Goal: Information Seeking & Learning: Compare options

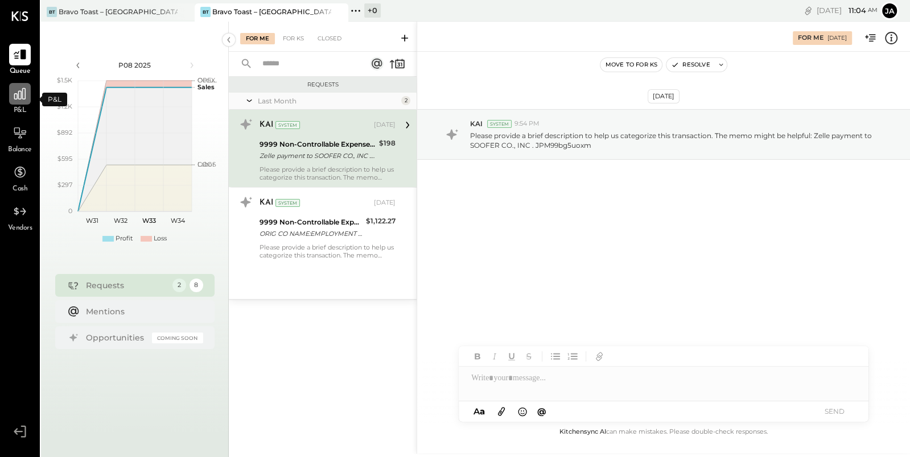
click at [20, 97] on icon at bounding box center [20, 93] width 15 height 15
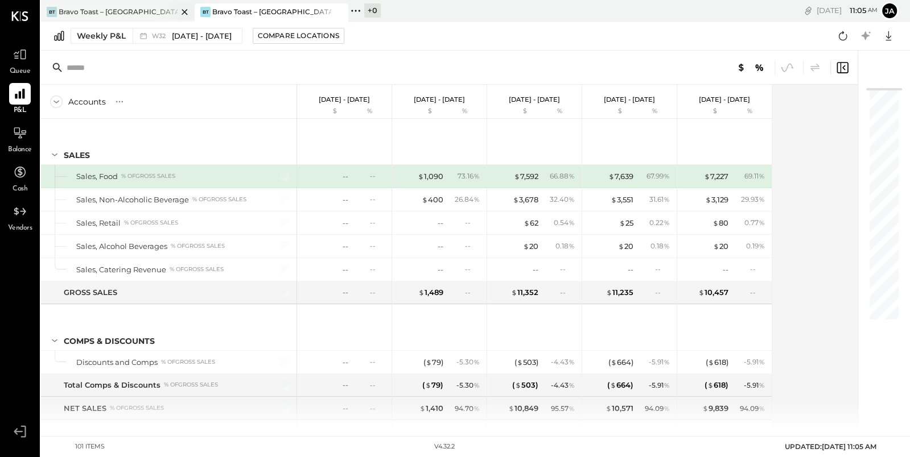
click at [135, 15] on div "Bravo Toast – [GEOGRAPHIC_DATA]" at bounding box center [118, 12] width 119 height 10
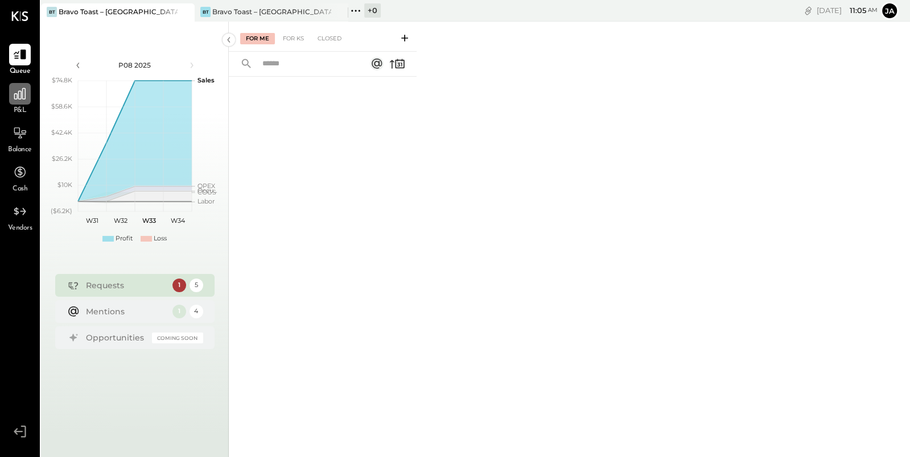
click at [15, 98] on icon at bounding box center [19, 93] width 11 height 11
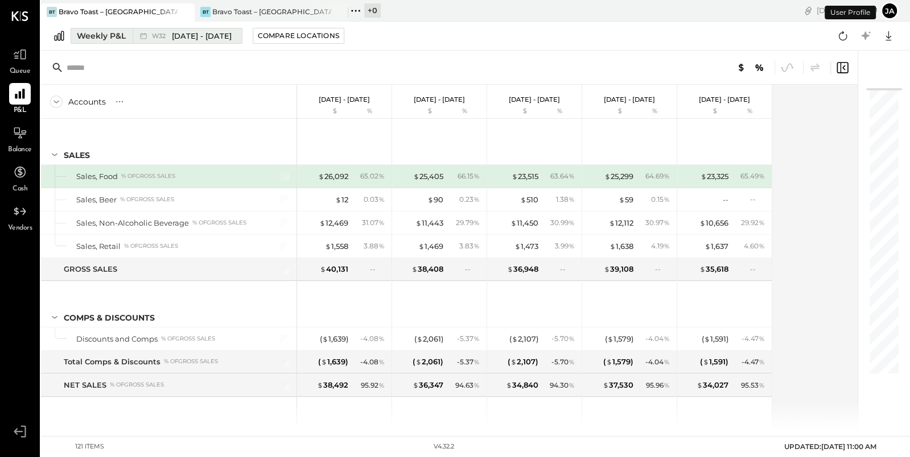
click at [110, 35] on div "Weekly P&L" at bounding box center [101, 35] width 49 height 11
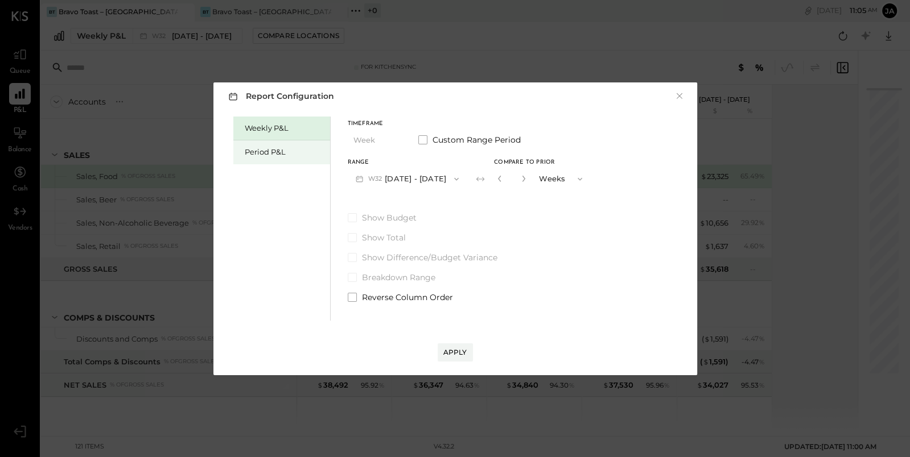
click at [263, 152] on div "Period P&L" at bounding box center [285, 152] width 80 height 11
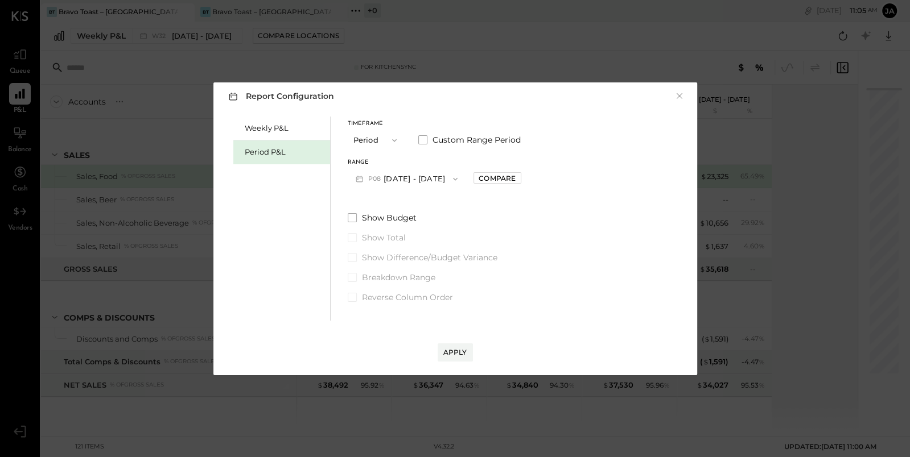
click at [460, 175] on button "P08 [DATE] - [DATE]" at bounding box center [407, 178] width 118 height 21
click at [502, 109] on div "Report Configuration × Weekly P&L Period P&L Timeframe Period Custom Range Peri…" at bounding box center [455, 228] width 484 height 293
click at [460, 181] on span "button" at bounding box center [452, 179] width 15 height 9
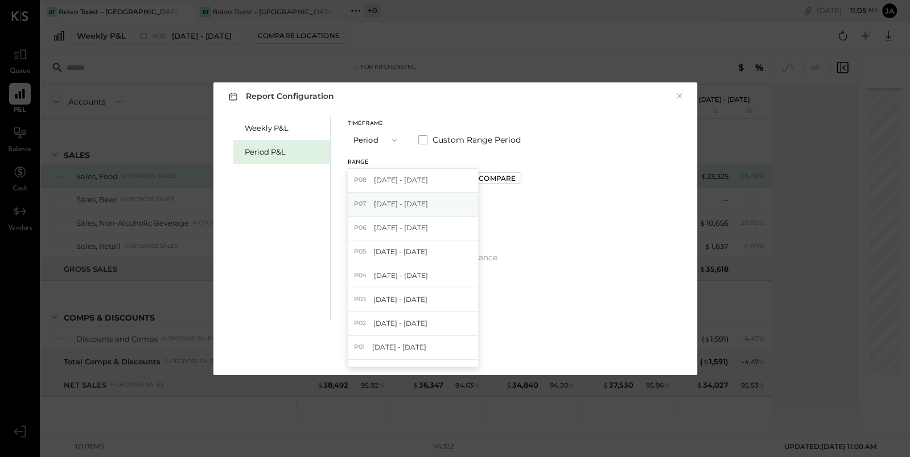
click at [449, 209] on div "P07 [DATE] - [DATE]" at bounding box center [413, 205] width 130 height 24
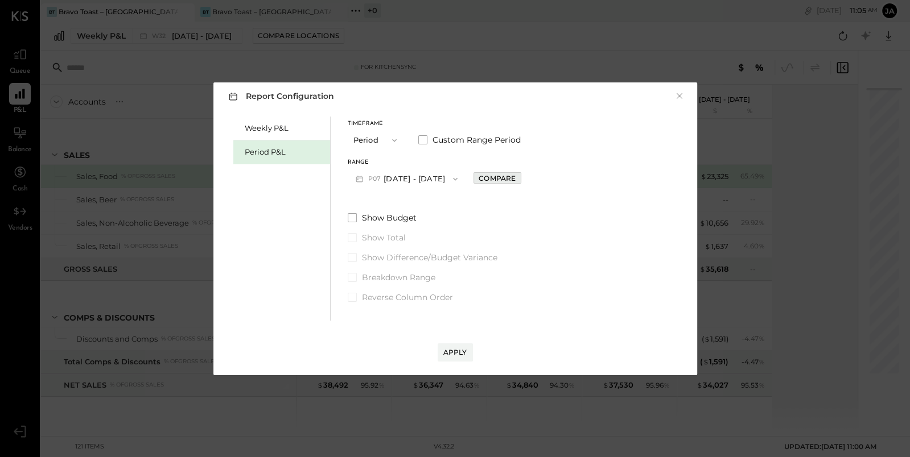
click at [505, 177] on div "Compare" at bounding box center [496, 178] width 37 height 10
click at [526, 179] on icon "button" at bounding box center [522, 178] width 7 height 7
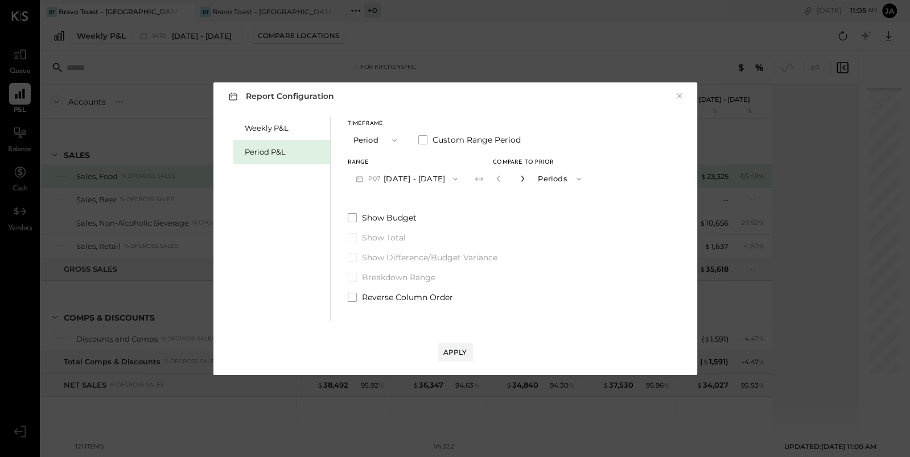
click at [526, 179] on icon "button" at bounding box center [522, 178] width 7 height 7
type input "*"
click at [454, 355] on div "Apply" at bounding box center [455, 353] width 24 height 10
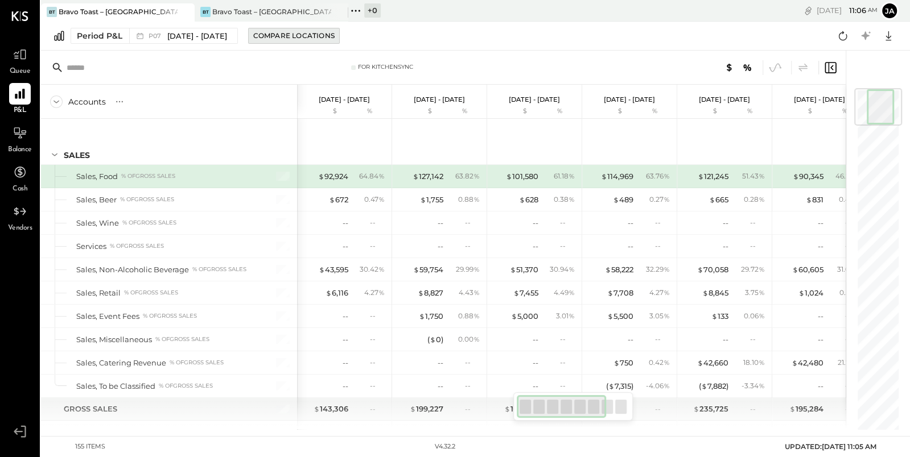
click at [315, 32] on div "Compare Locations" at bounding box center [293, 36] width 81 height 10
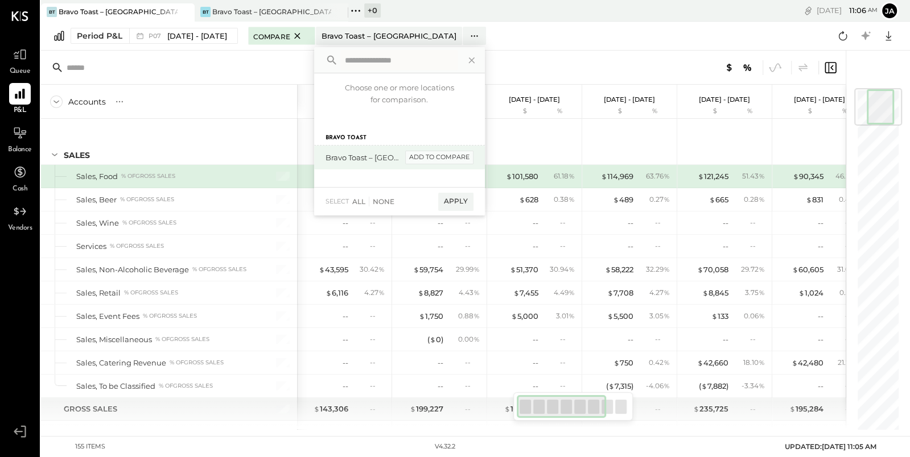
click at [455, 162] on div "add to compare" at bounding box center [439, 158] width 68 height 14
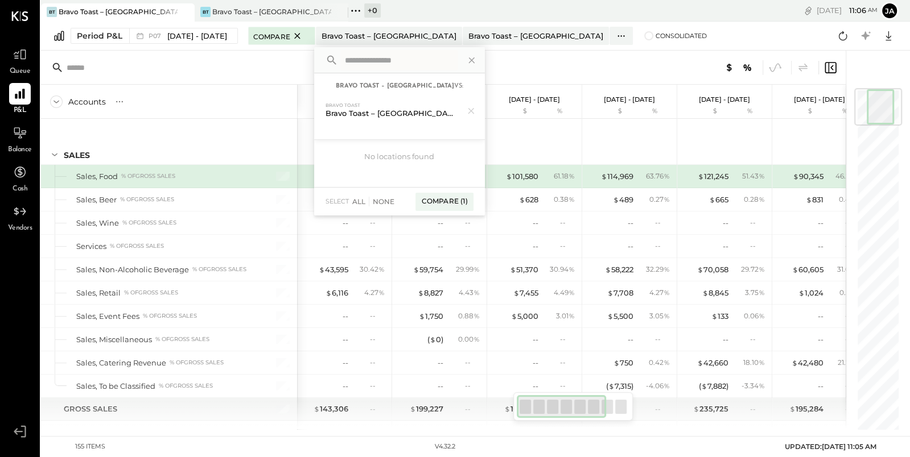
click at [560, 47] on div "Period P&L P07 [DATE] - [DATE] Compare Bravo Toast – [GEOGRAPHIC_DATA] Bravo To…" at bounding box center [475, 36] width 869 height 29
click at [655, 36] on span "Consolidated" at bounding box center [680, 36] width 51 height 8
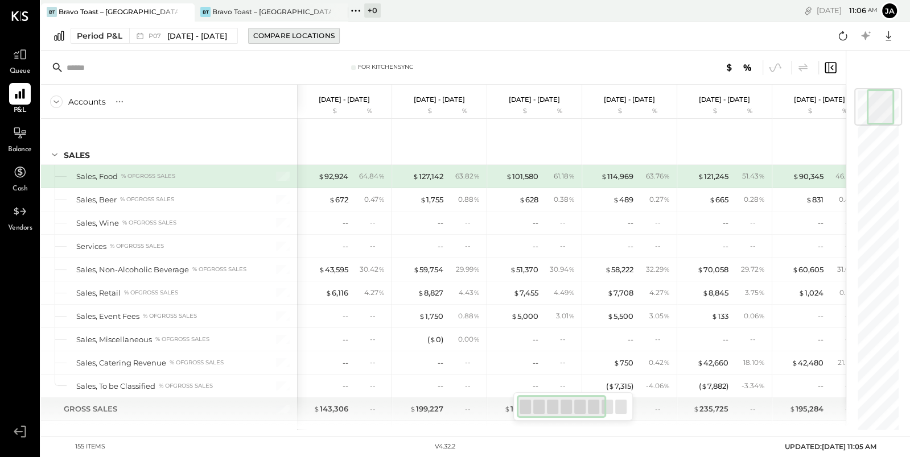
click at [303, 42] on button "Compare Locations" at bounding box center [294, 36] width 92 height 16
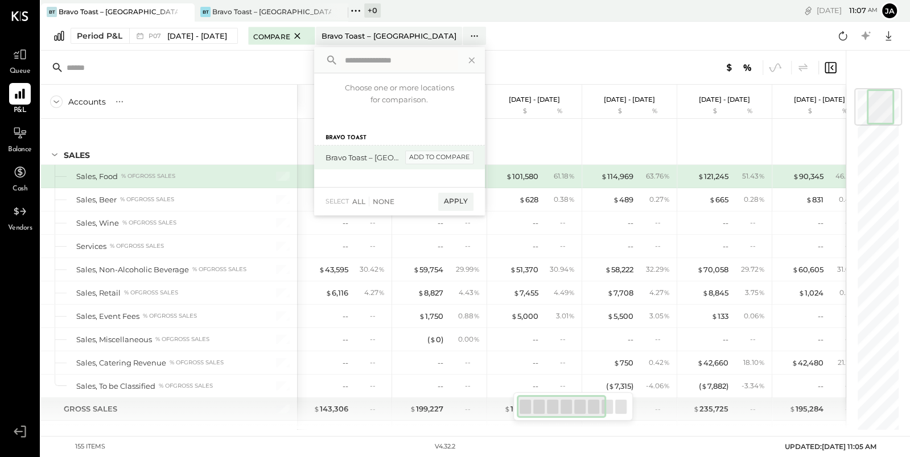
click at [449, 158] on div "add to compare" at bounding box center [439, 158] width 68 height 14
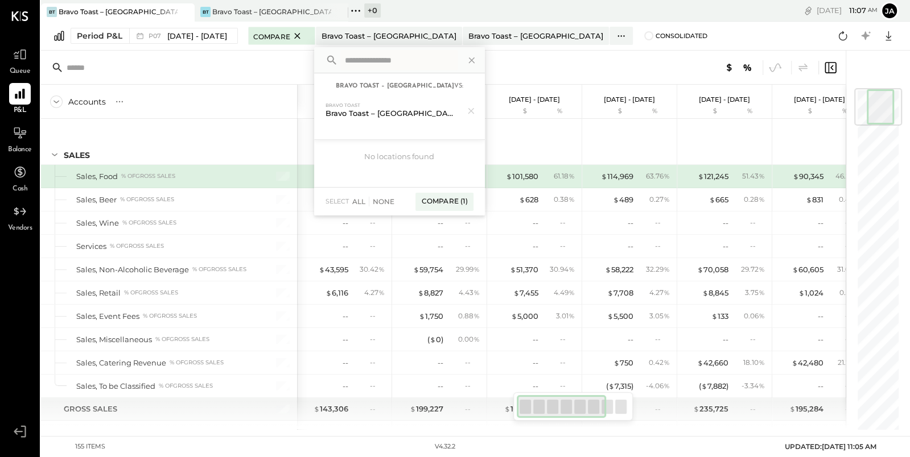
click at [582, 69] on div at bounding box center [676, 67] width 321 height 15
click at [458, 204] on div "Compare (1)" at bounding box center [443, 202] width 57 height 18
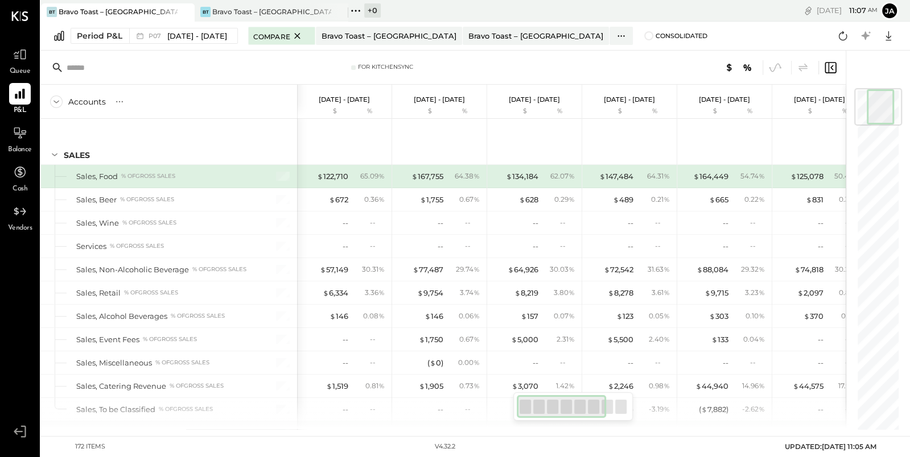
click at [607, 68] on div at bounding box center [676, 67] width 321 height 15
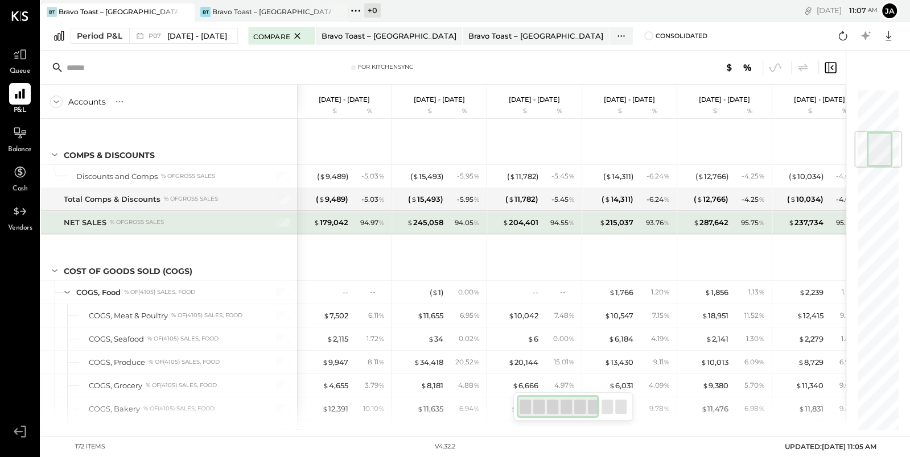
scroll to position [374, 0]
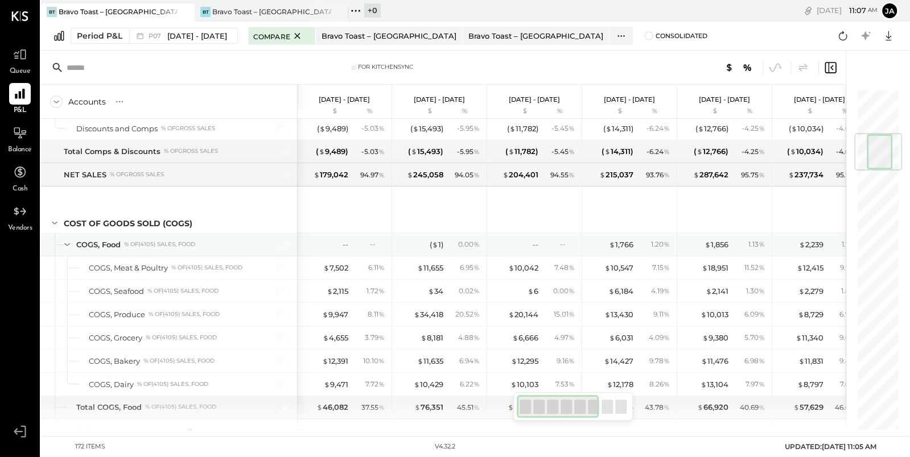
click at [65, 238] on icon at bounding box center [67, 244] width 13 height 13
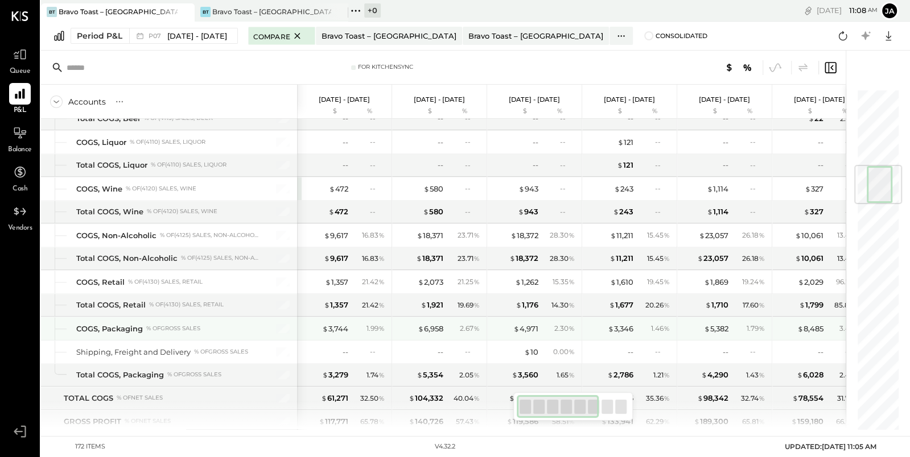
scroll to position [613, 0]
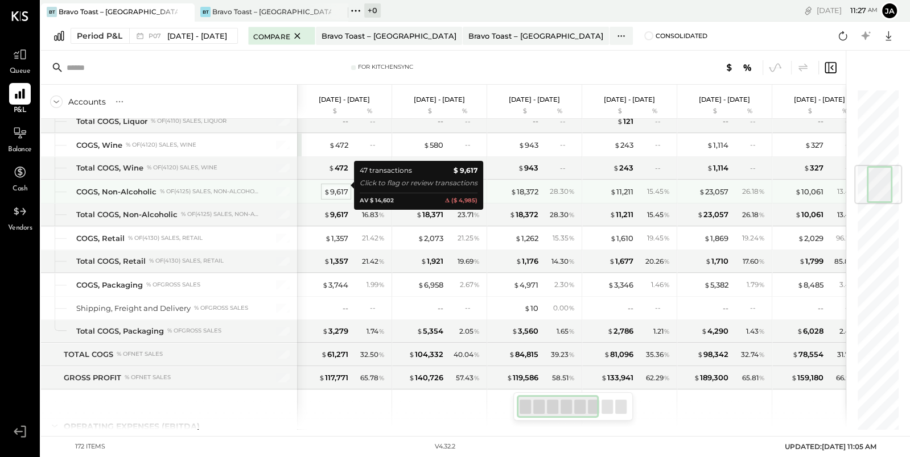
click at [343, 187] on div "$ 9,617" at bounding box center [336, 192] width 24 height 11
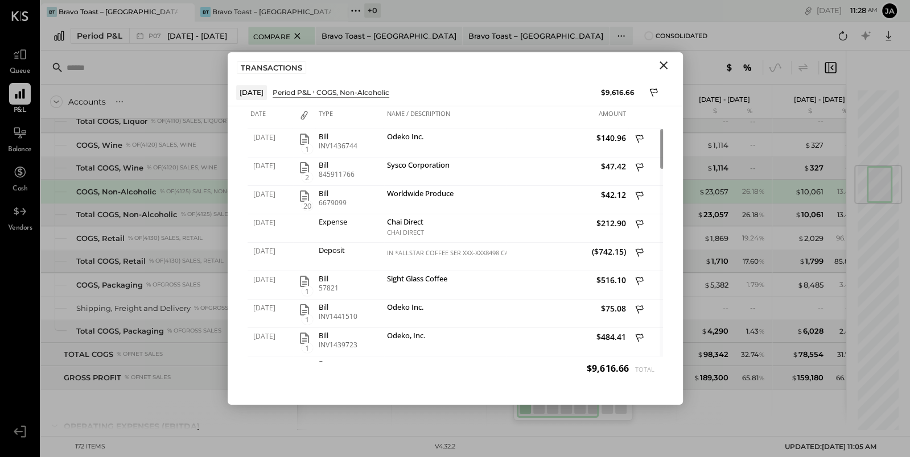
click at [660, 67] on icon "Close" at bounding box center [663, 65] width 8 height 8
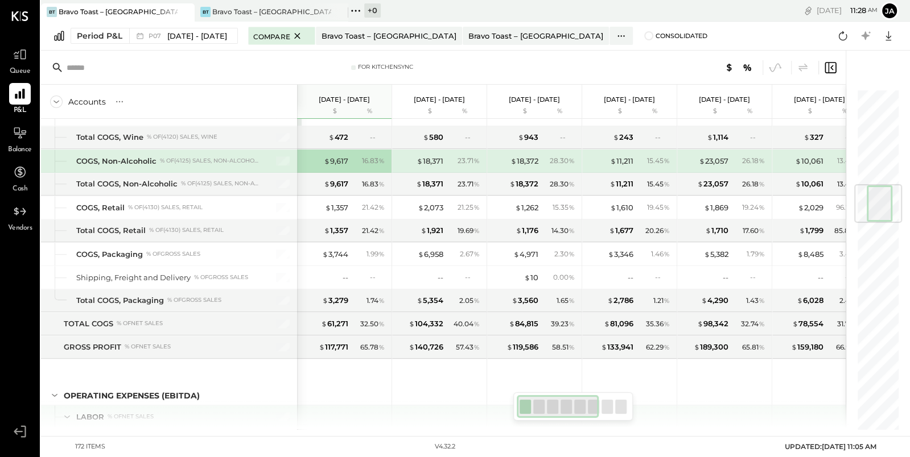
scroll to position [766, 0]
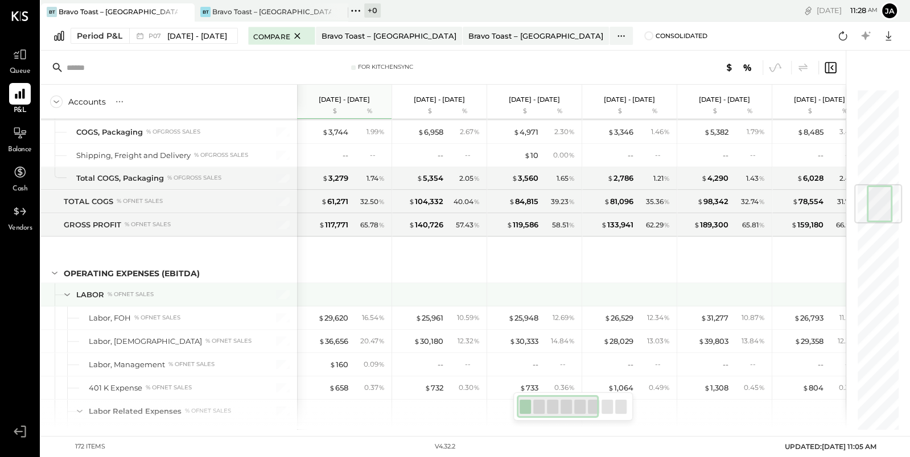
click at [64, 288] on icon at bounding box center [67, 294] width 13 height 13
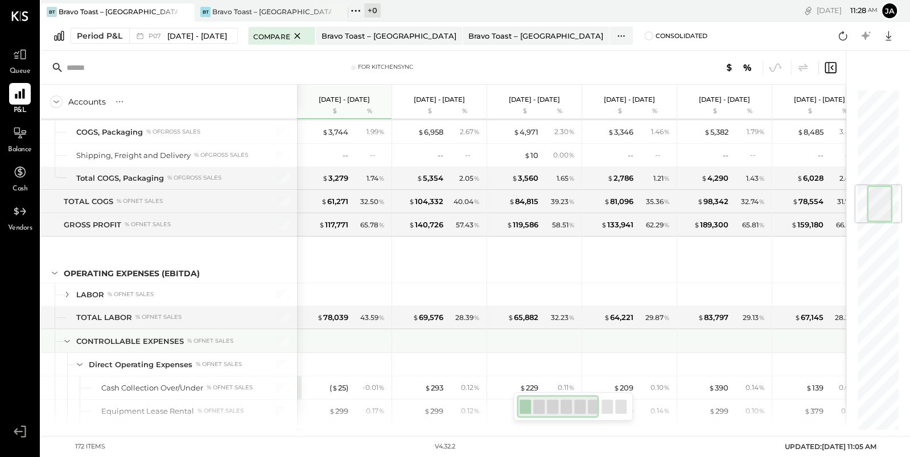
click at [68, 335] on icon at bounding box center [67, 341] width 13 height 13
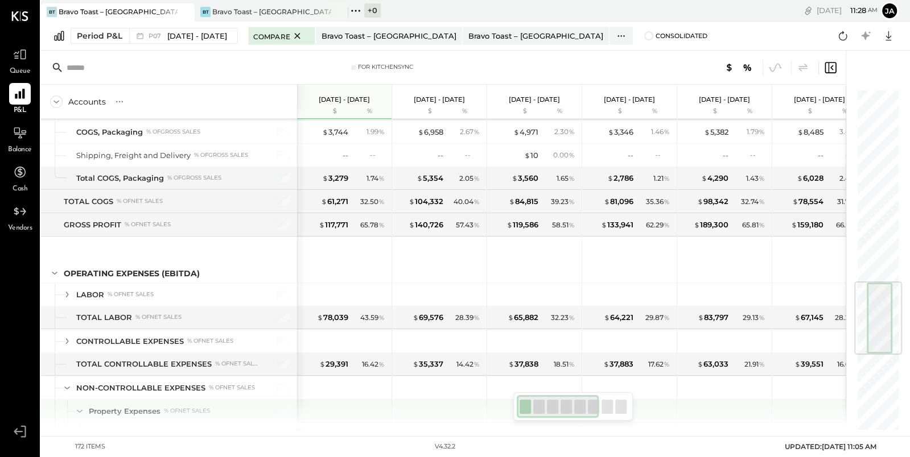
scroll to position [819, 0]
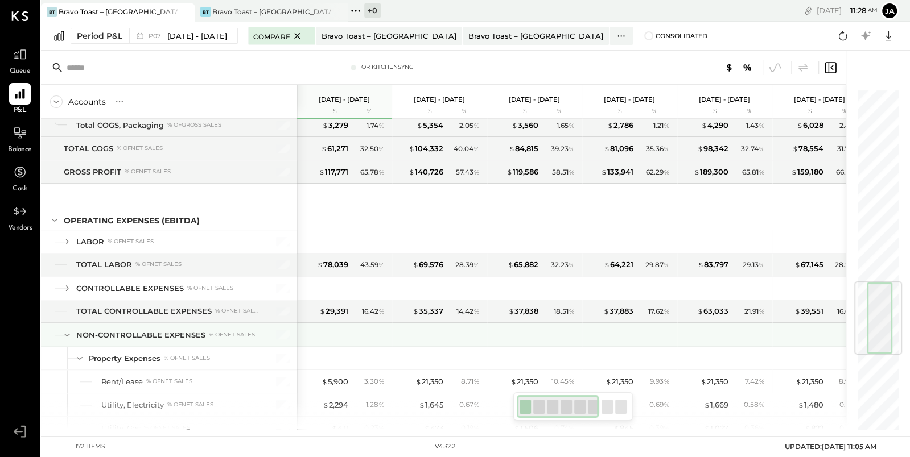
click at [61, 329] on icon at bounding box center [67, 335] width 13 height 13
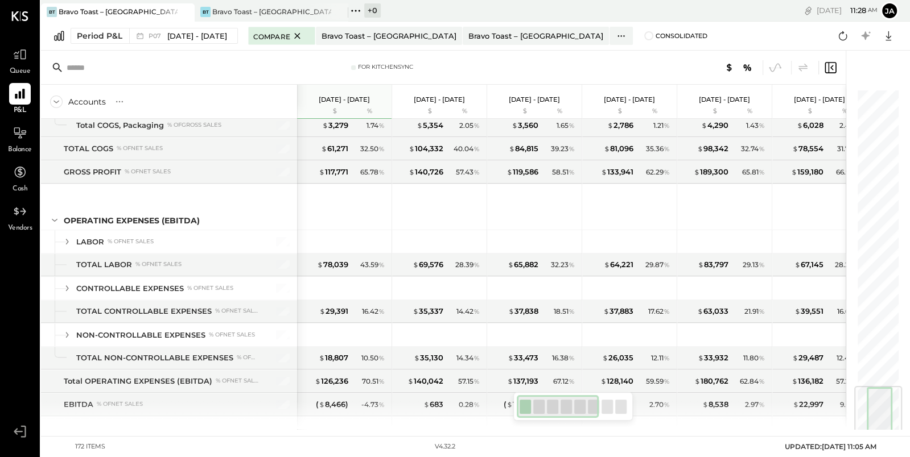
scroll to position [919, 0]
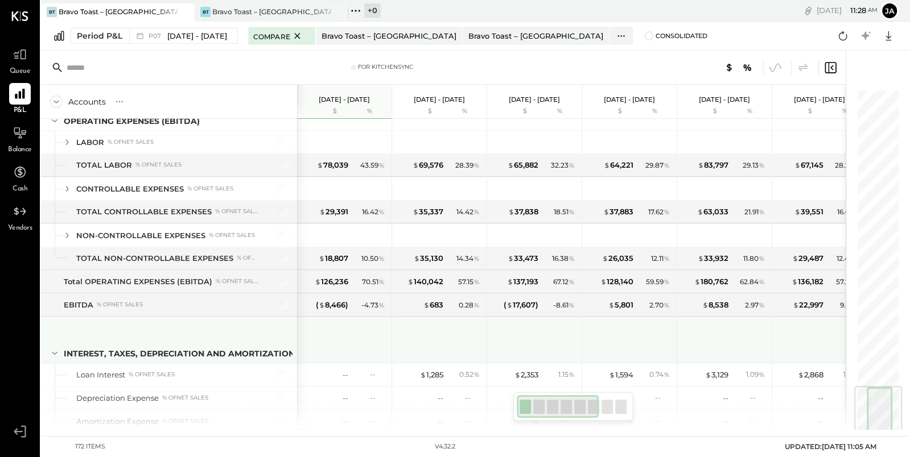
click at [52, 347] on icon at bounding box center [54, 353] width 13 height 13
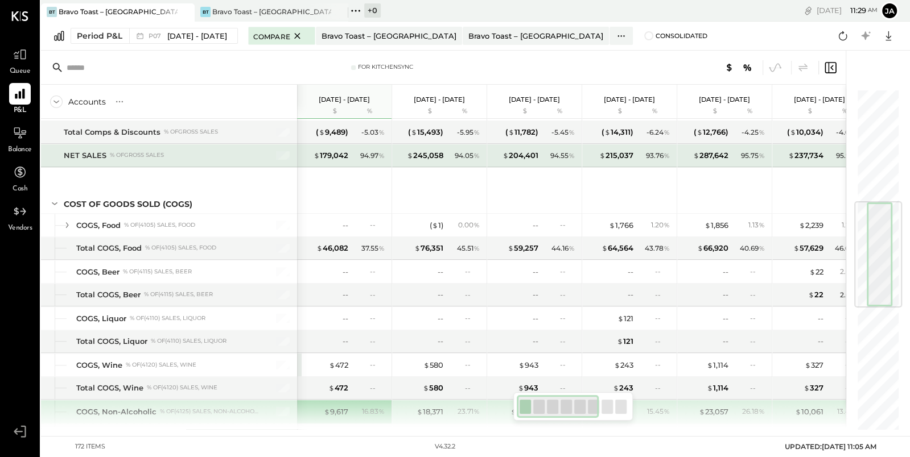
scroll to position [329, 0]
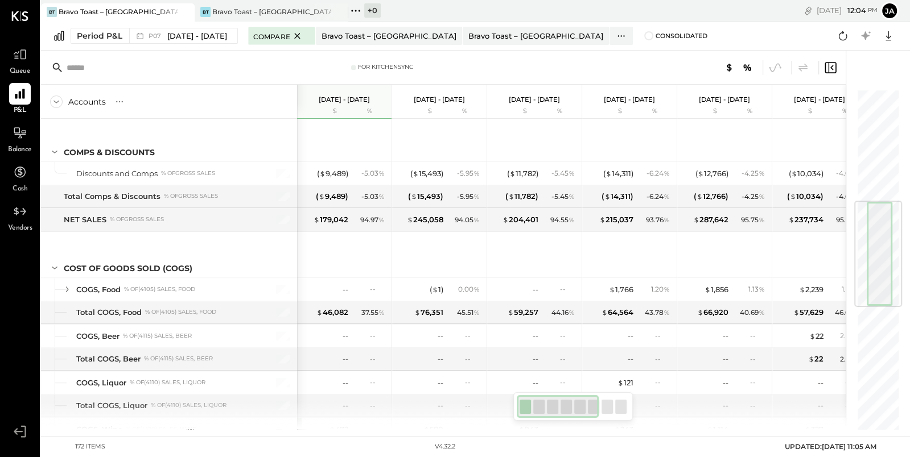
click at [748, 49] on div "Period P&L P07 [DATE] - [DATE] Compare Bravo Toast – [GEOGRAPHIC_DATA] Bravo To…" at bounding box center [475, 36] width 869 height 29
click at [892, 9] on button "ja" at bounding box center [889, 11] width 18 height 18
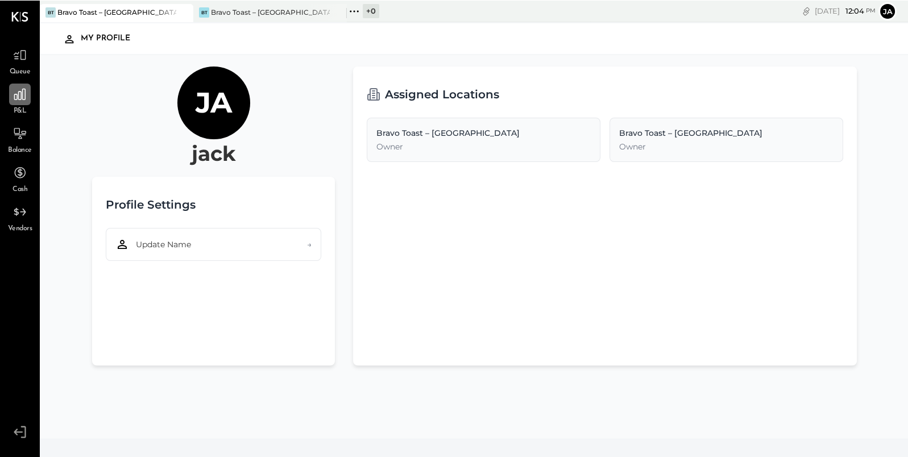
click at [19, 91] on icon at bounding box center [19, 93] width 11 height 11
